Goal: Find specific page/section: Find specific page/section

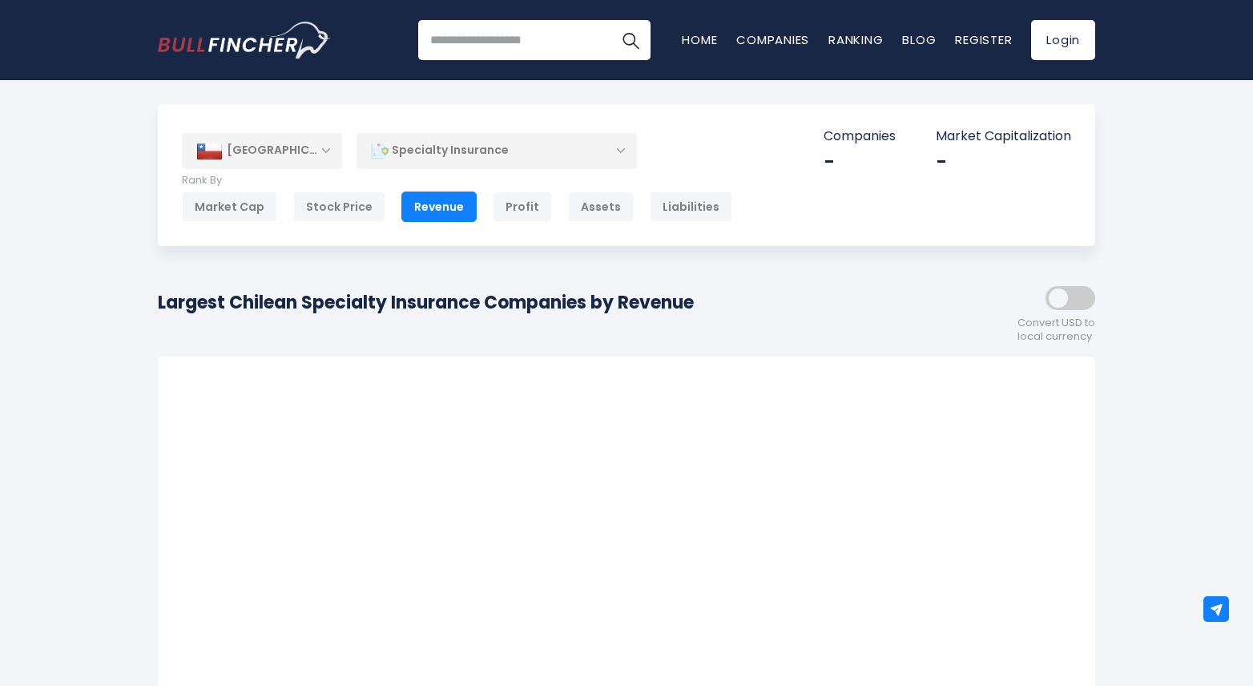
drag, startPoint x: 512, startPoint y: 122, endPoint x: 504, endPoint y: 128, distance: 10.3
click at [512, 122] on div "[GEOGRAPHIC_DATA] Entire World [GEOGRAPHIC_DATA] [GEOGRAPHIC_DATA] 3,960 Canada…" at bounding box center [627, 175] width 938 height 142
click at [468, 151] on div "Specialty Insurance" at bounding box center [497, 150] width 280 height 37
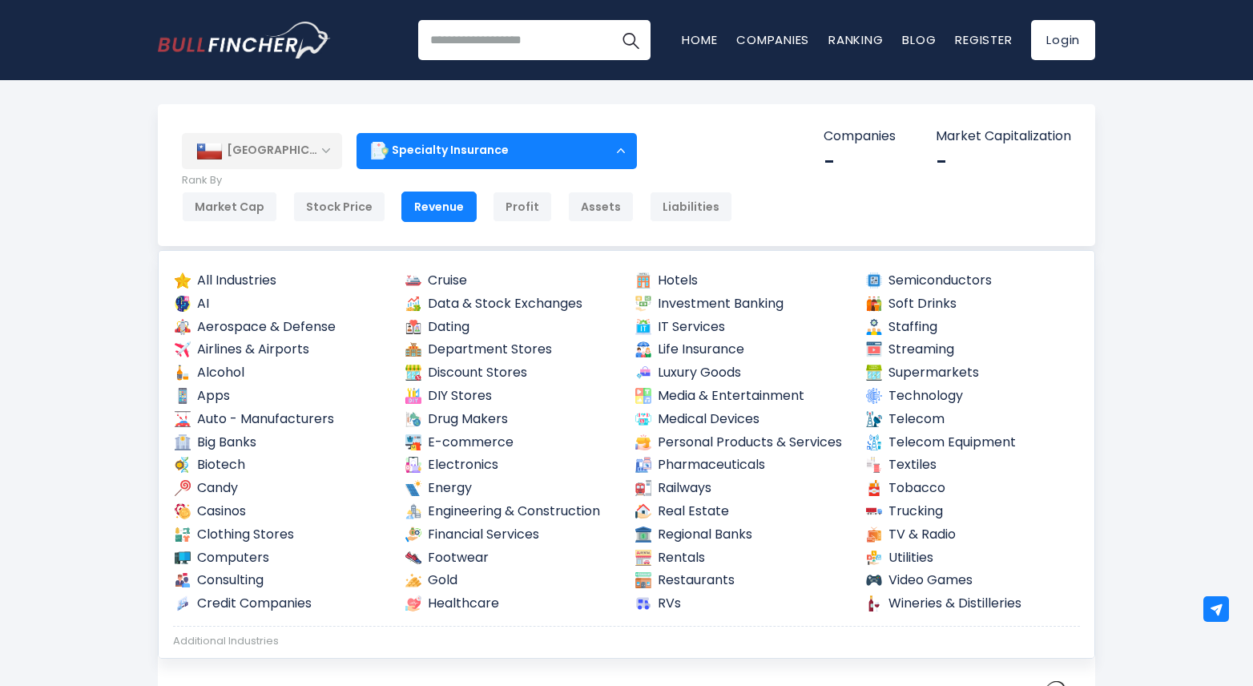
click at [1177, 316] on div "[GEOGRAPHIC_DATA] Entire World 30,364 [GEOGRAPHIC_DATA]" at bounding box center [626, 627] width 1253 height 1047
click at [452, 208] on div "Revenue" at bounding box center [438, 207] width 75 height 30
drag, startPoint x: 1196, startPoint y: 215, endPoint x: 1131, endPoint y: 221, distance: 65.2
click at [1195, 215] on div "[GEOGRAPHIC_DATA] Entire World 30,364 [GEOGRAPHIC_DATA]" at bounding box center [626, 627] width 1253 height 1047
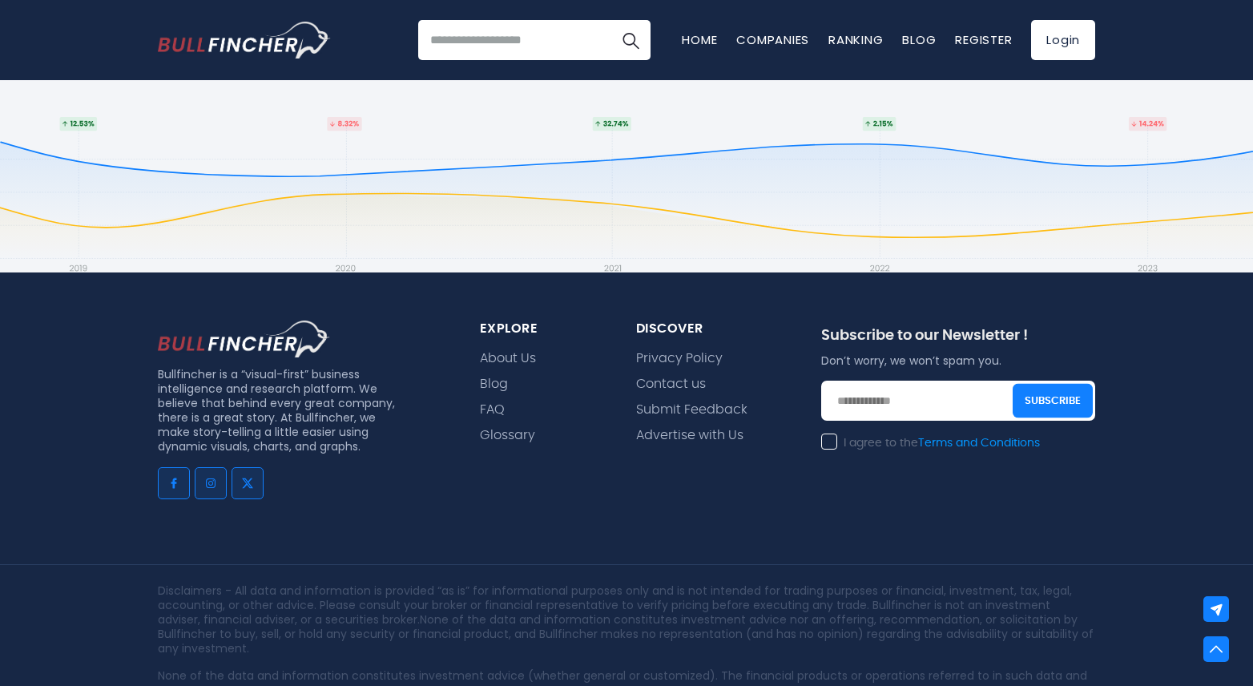
scroll to position [1236, 0]
